Goal: Task Accomplishment & Management: Manage account settings

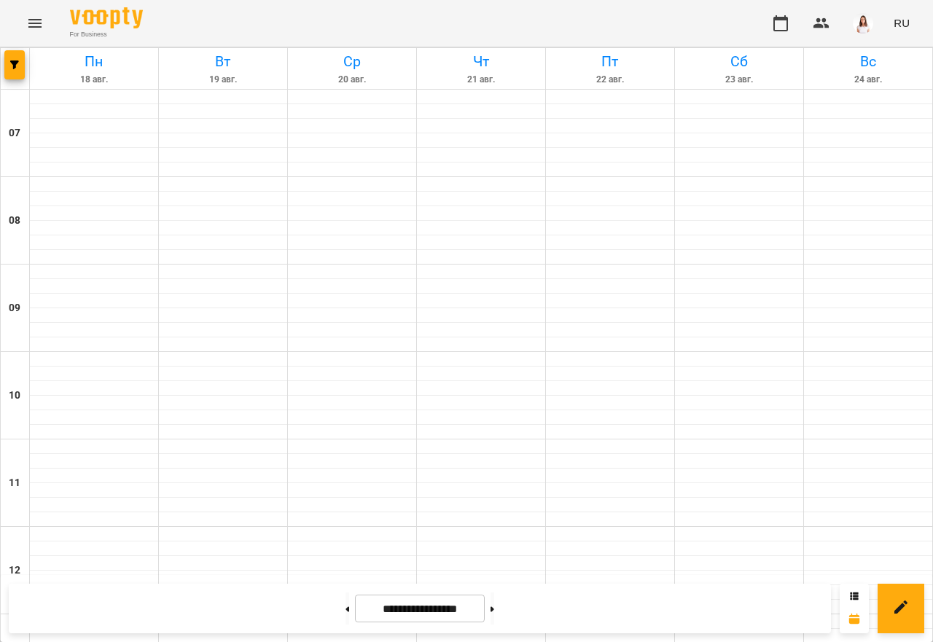
scroll to position [912, 0]
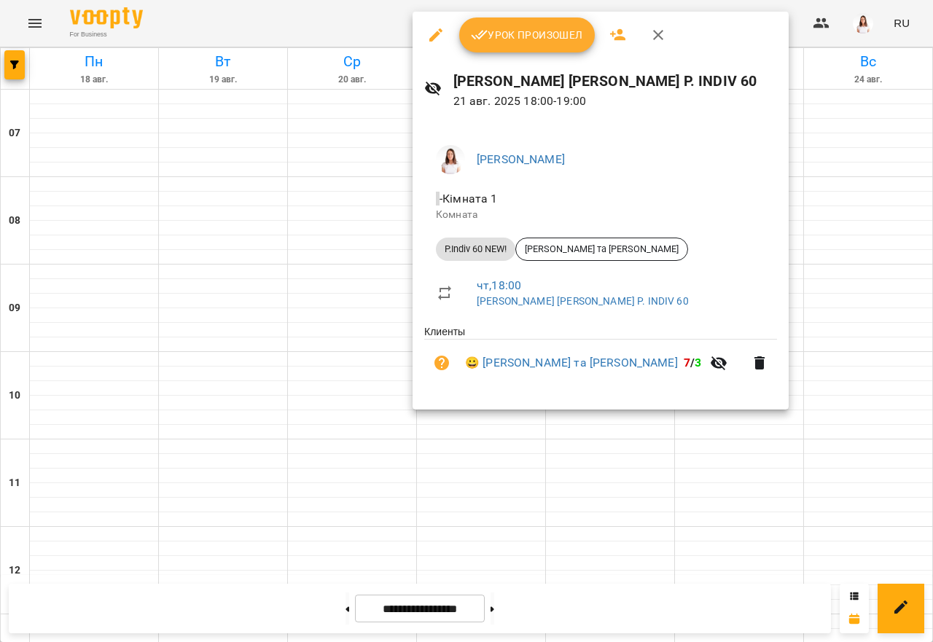
click at [530, 35] on span "Урок произошел" at bounding box center [527, 34] width 112 height 17
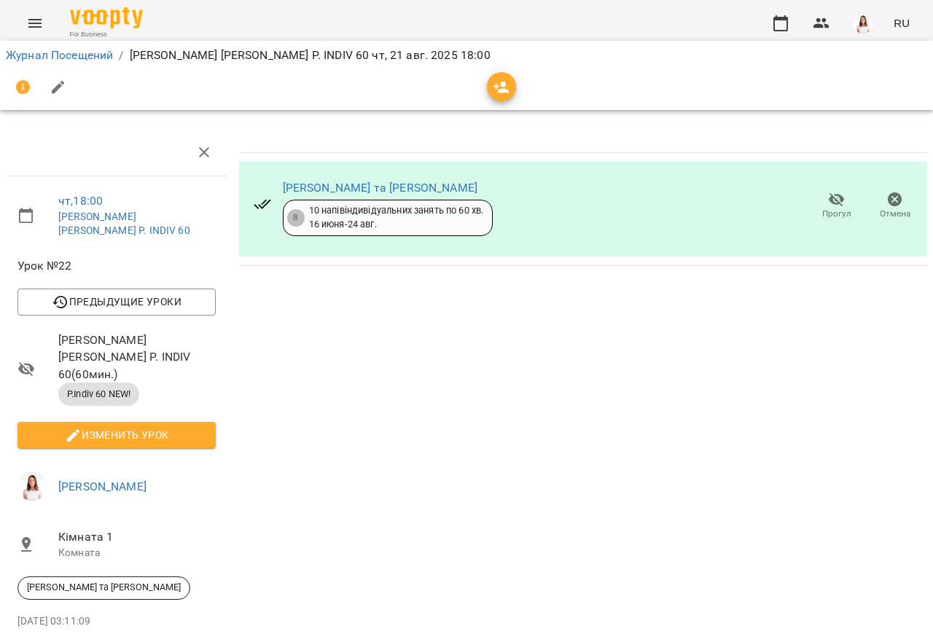
click at [28, 45] on div "Журнал Посещений / [PERSON_NAME] [PERSON_NAME] P. INDIV 60 чт, 21 авг. 2025 18:…" at bounding box center [466, 55] width 927 height 23
click at [34, 47] on div "Журнал Посещений / [PERSON_NAME] [PERSON_NAME] P. INDIV 60 чт, 21 авг. 2025 18:…" at bounding box center [466, 55] width 927 height 23
click at [34, 50] on link "Журнал Посещений" at bounding box center [59, 55] width 107 height 14
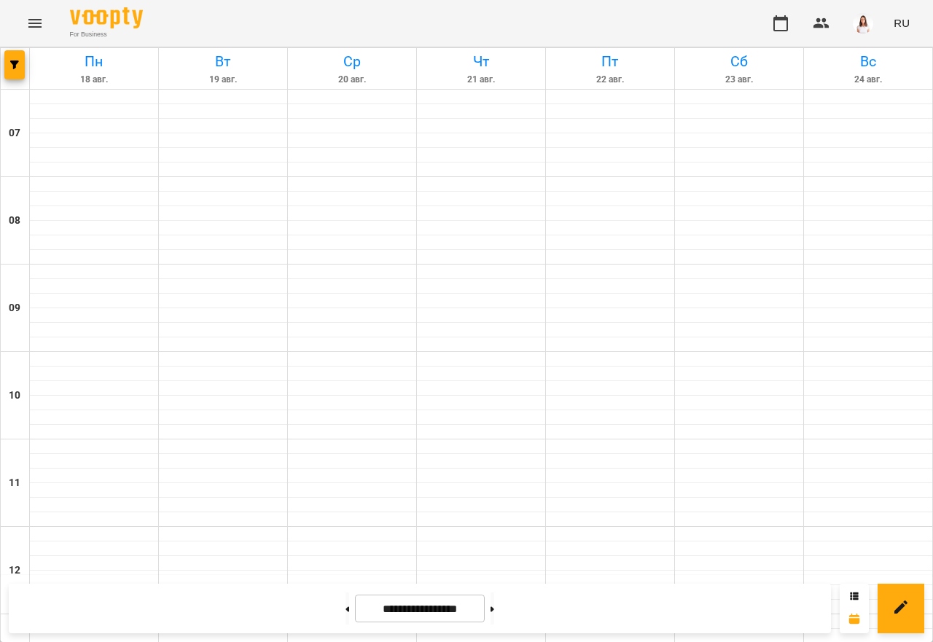
scroll to position [874, 0]
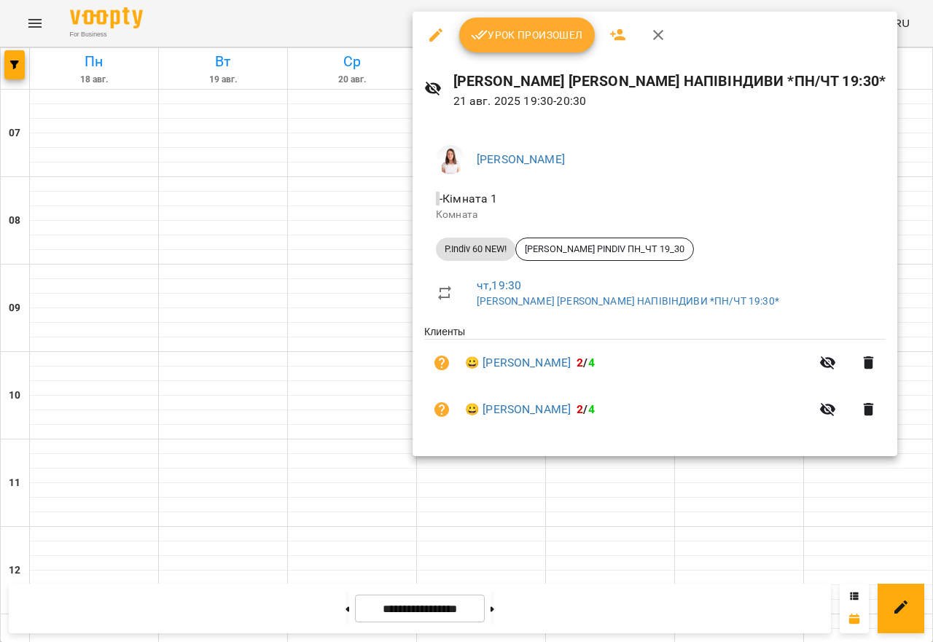
click at [506, 31] on span "Урок произошел" at bounding box center [527, 34] width 112 height 17
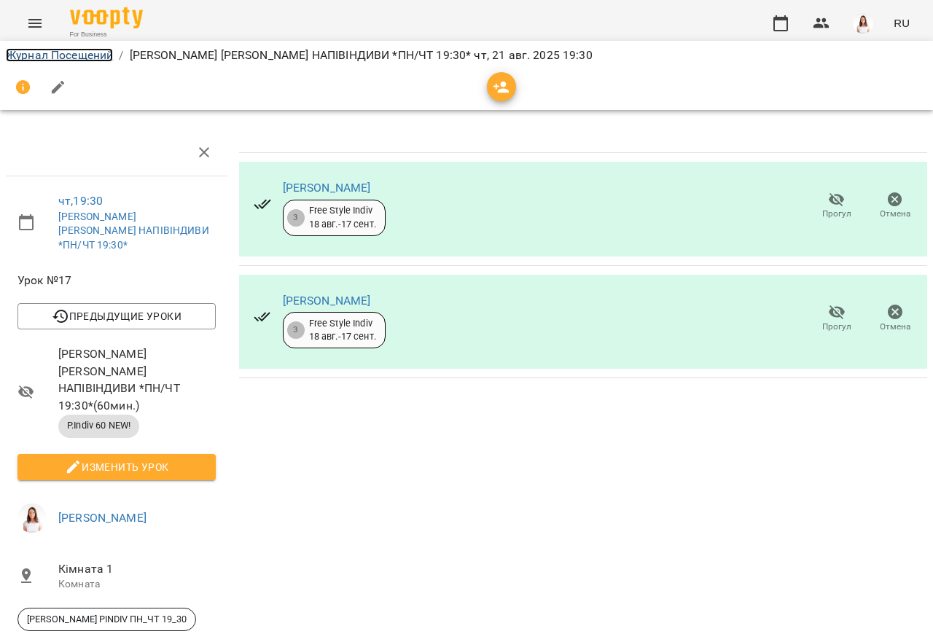
click at [39, 51] on link "Журнал Посещений" at bounding box center [59, 55] width 107 height 14
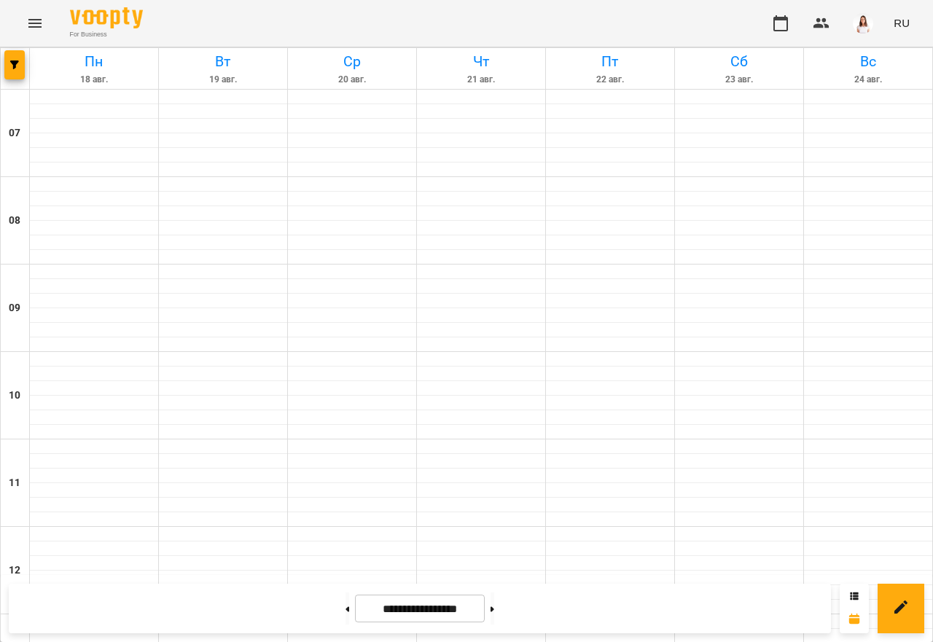
scroll to position [839, 0]
